Goal: Information Seeking & Learning: Learn about a topic

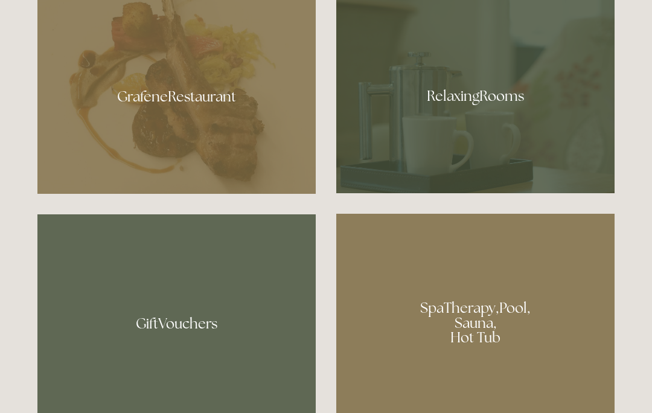
scroll to position [726, 0]
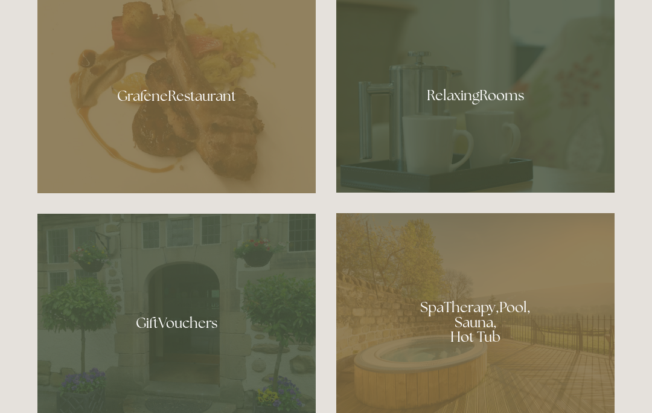
click at [196, 176] on div at bounding box center [176, 91] width 278 height 203
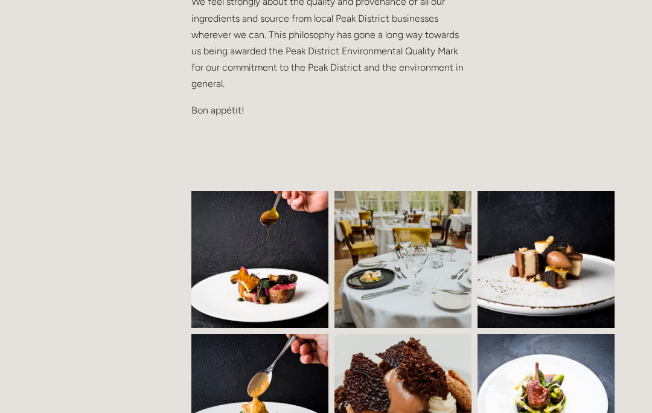
scroll to position [686, 0]
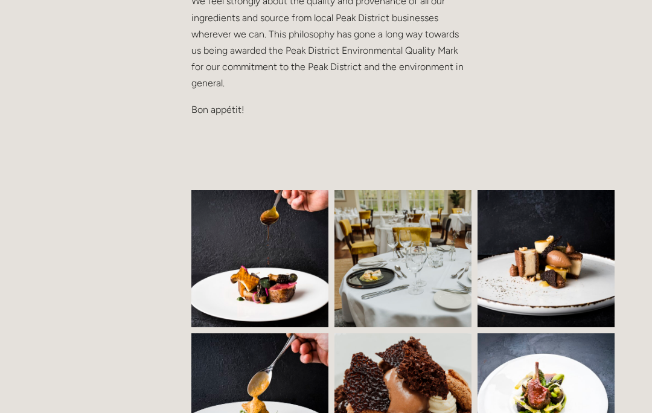
click at [520, 226] on img at bounding box center [546, 258] width 206 height 137
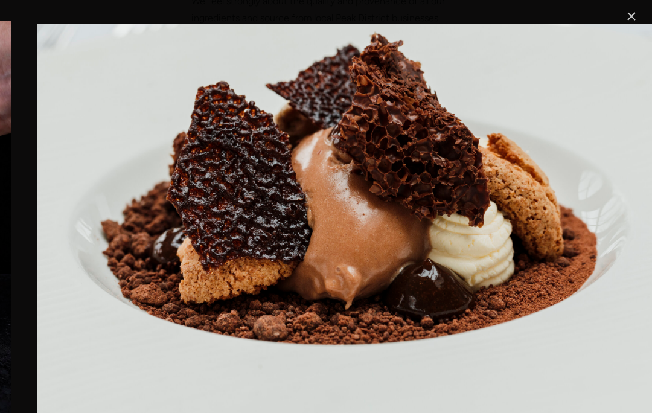
click at [638, 14] on link "Close" at bounding box center [631, 16] width 14 height 14
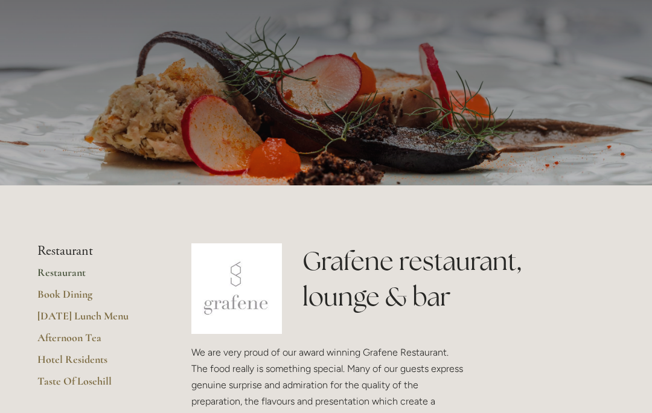
scroll to position [0, 0]
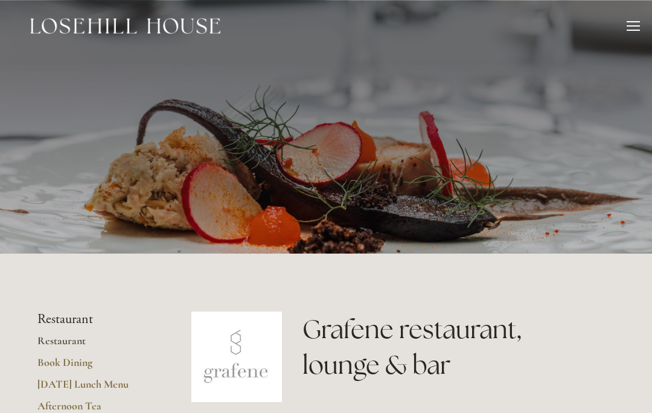
click at [632, 28] on div at bounding box center [632, 27] width 13 height 13
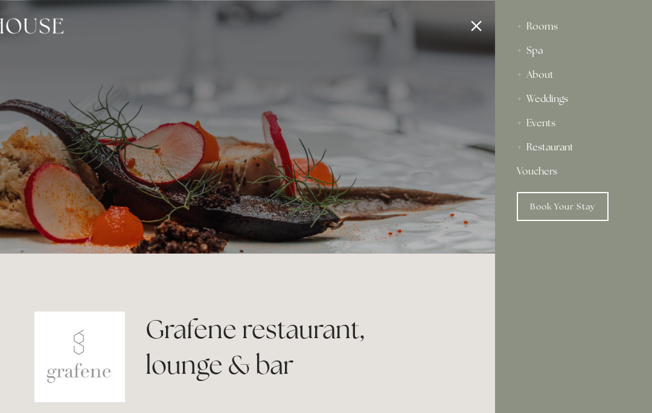
click at [544, 80] on div "About" at bounding box center [573, 75] width 113 height 24
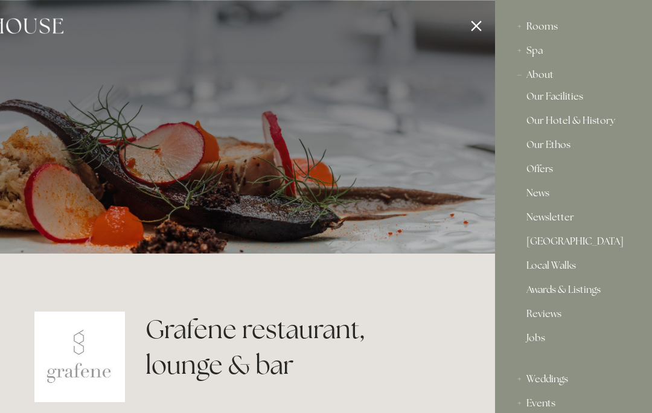
click at [610, 122] on link "Our Hotel & History" at bounding box center [573, 123] width 94 height 14
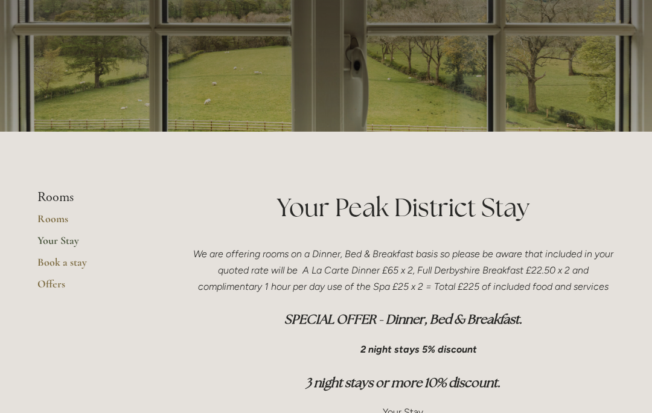
scroll to position [118, 0]
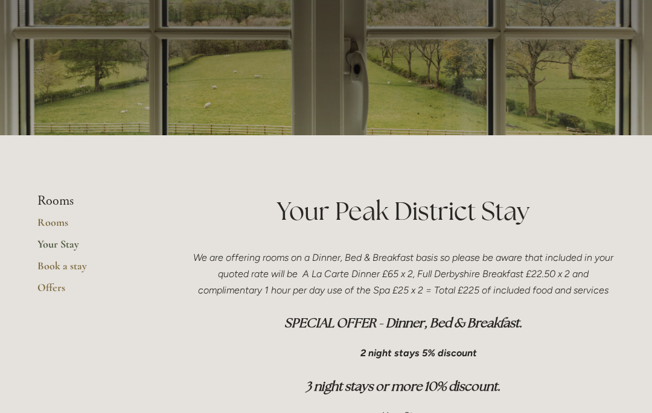
click at [59, 226] on link "Rooms" at bounding box center [94, 226] width 115 height 22
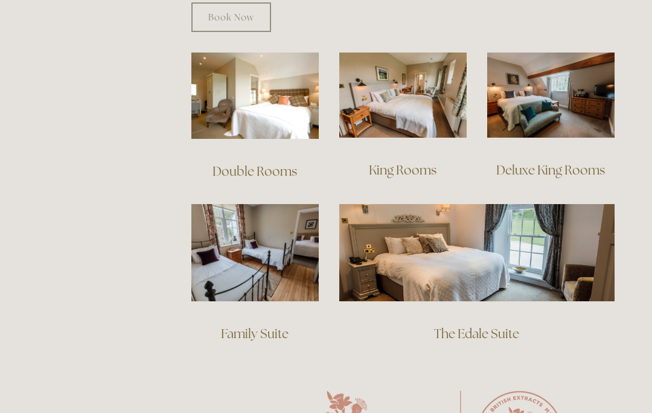
scroll to position [835, 0]
click at [522, 240] on img at bounding box center [476, 252] width 275 height 97
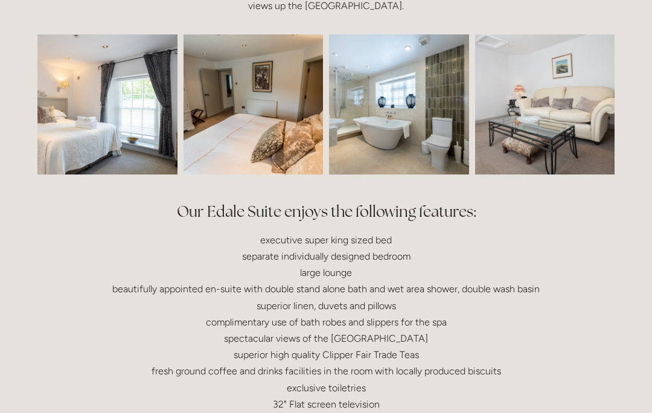
scroll to position [381, 0]
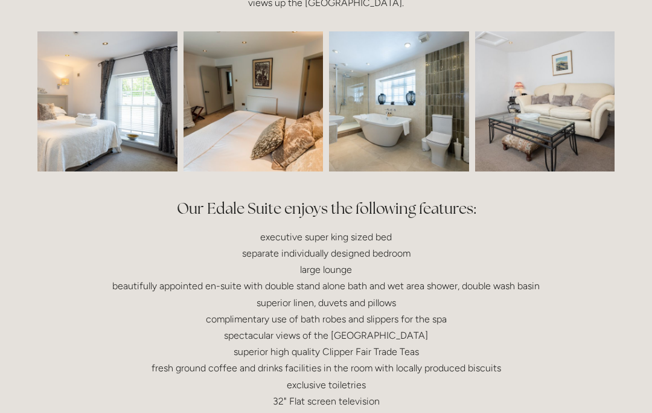
click at [414, 79] on img at bounding box center [399, 101] width 210 height 140
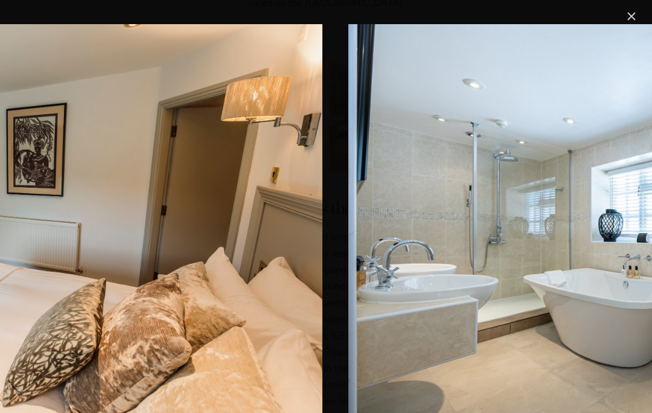
click at [634, 24] on link "Close" at bounding box center [631, 16] width 14 height 14
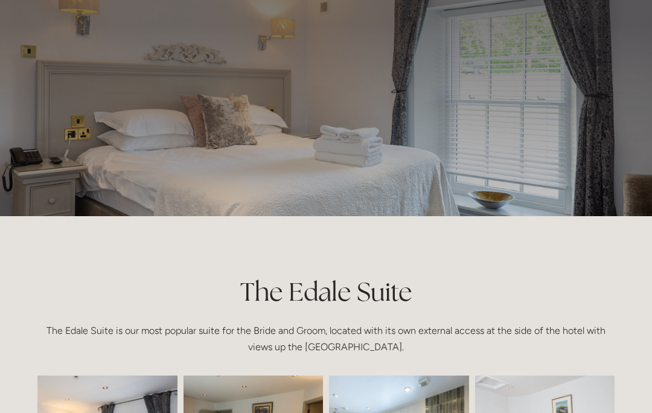
scroll to position [0, 0]
